Goal: Find specific page/section: Find specific page/section

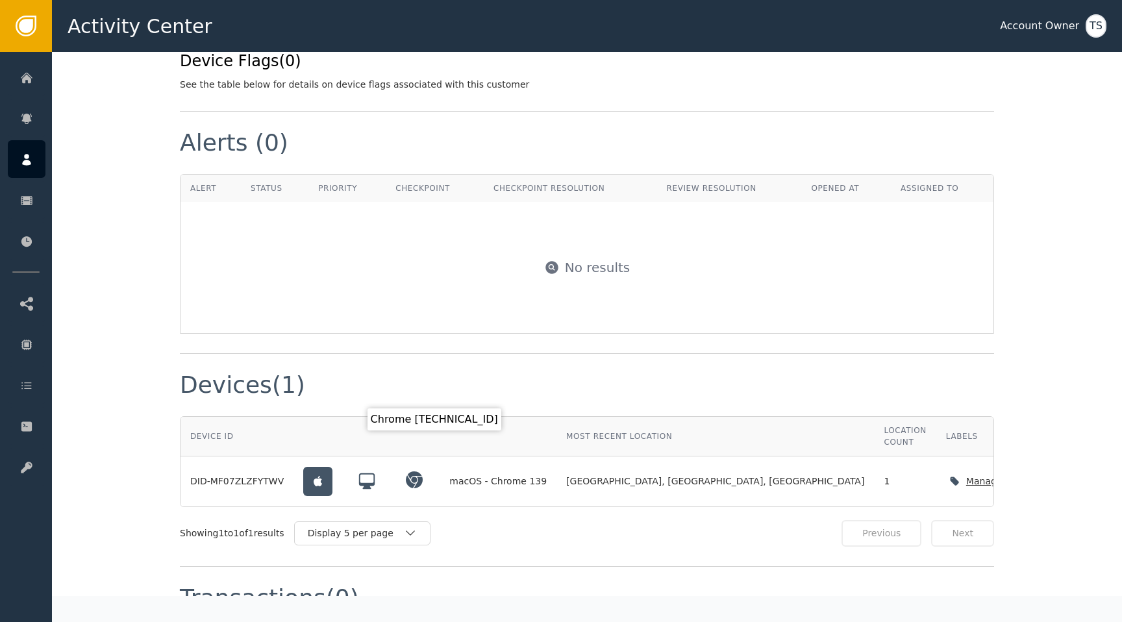
click at [414, 472] on icon at bounding box center [414, 480] width 17 height 17
click at [401, 467] on div at bounding box center [415, 481] width 29 height 29
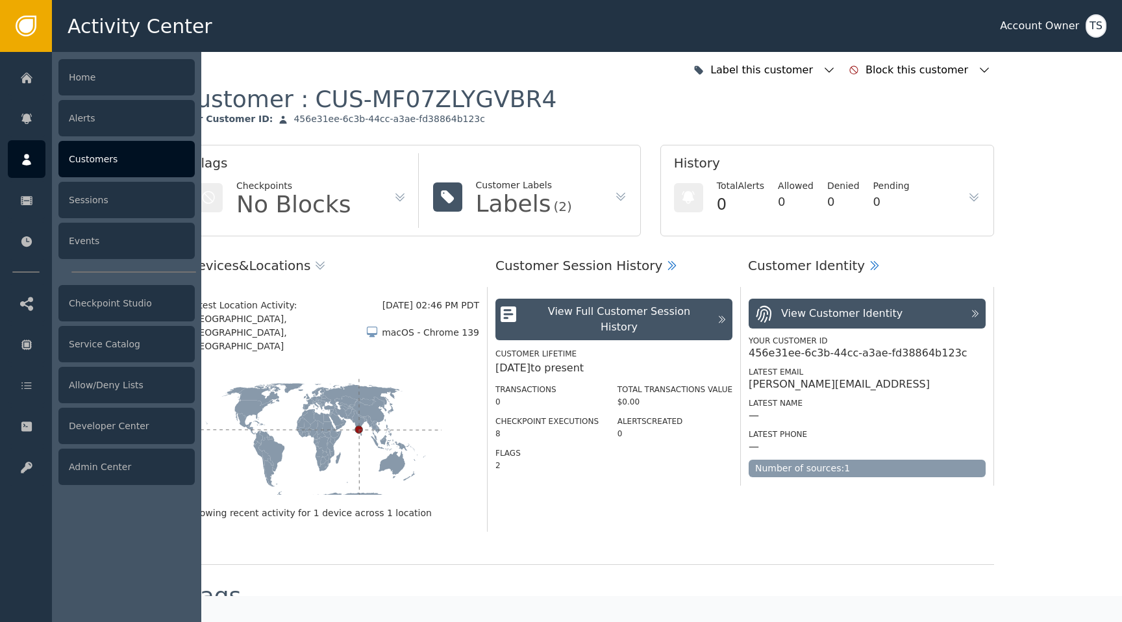
click at [36, 168] on div at bounding box center [27, 159] width 38 height 38
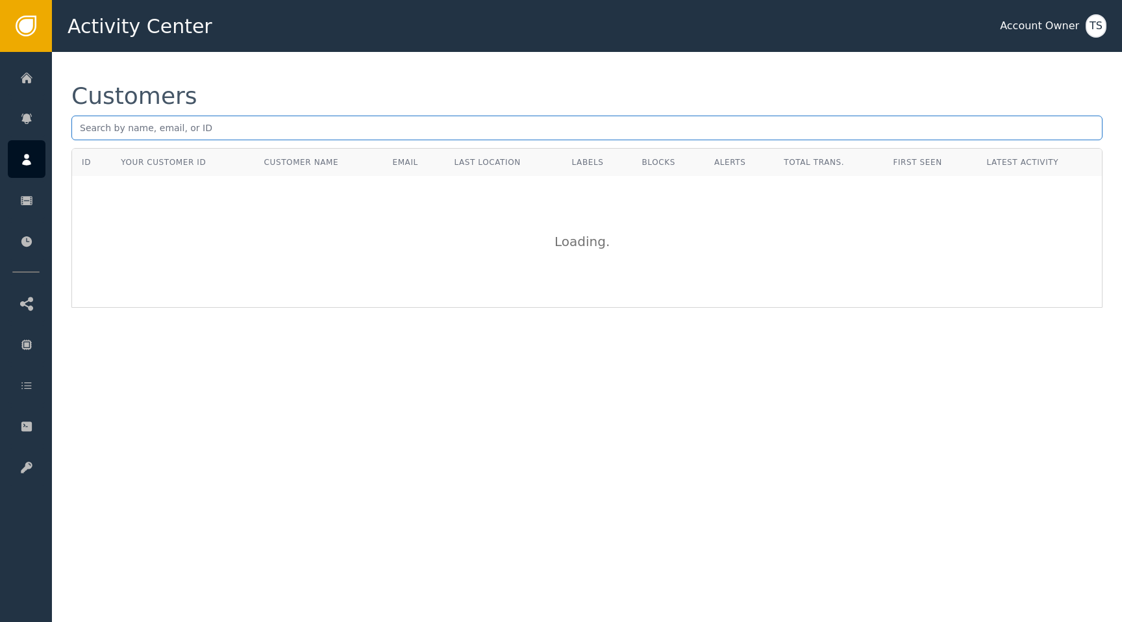
click at [233, 123] on input "text" at bounding box center [586, 128] width 1031 height 25
type input "[PERSON_NAME]"
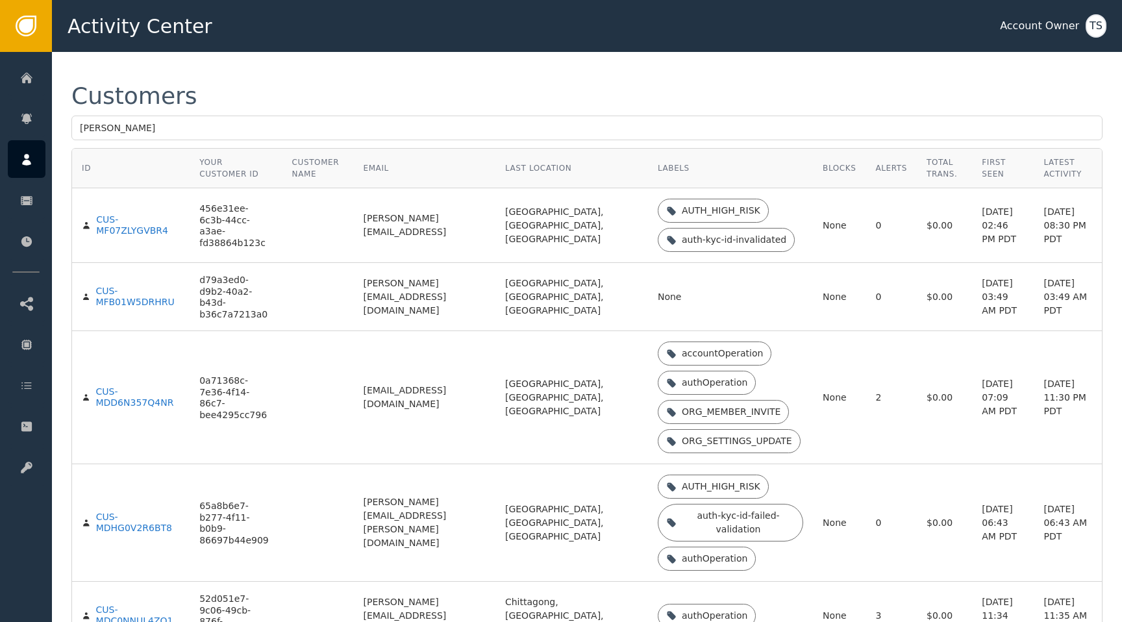
click at [834, 176] on div "Latest Activity" at bounding box center [1068, 168] width 48 height 23
click at [351, 123] on input "[PERSON_NAME]" at bounding box center [586, 128] width 1031 height 25
